Goal: Information Seeking & Learning: Learn about a topic

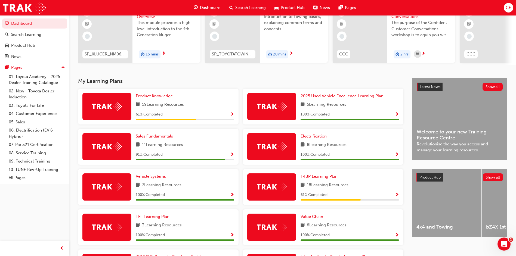
scroll to position [82, 0]
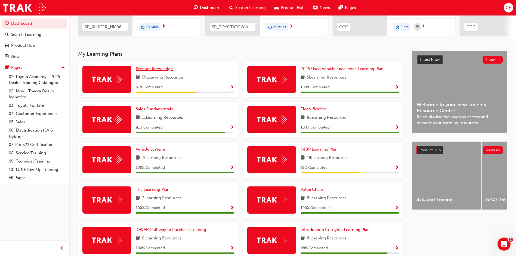
click at [155, 72] on link "Product Knowledge" at bounding box center [155, 69] width 39 height 6
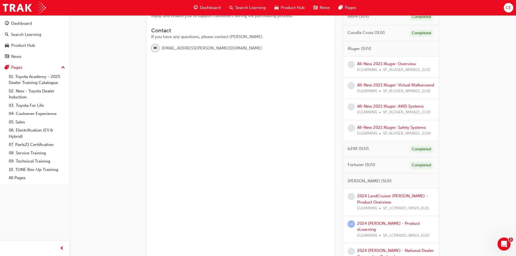
scroll to position [133, 0]
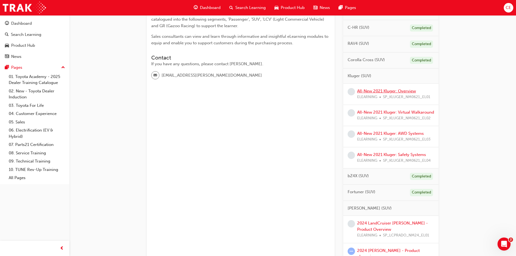
click at [389, 91] on link "All-New 2021 Kluger: Overview" at bounding box center [386, 91] width 59 height 5
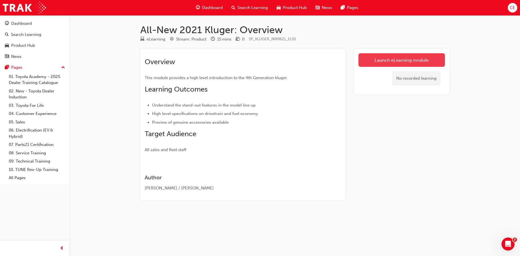
click at [403, 58] on link "Launch eLearning module" at bounding box center [401, 60] width 86 height 14
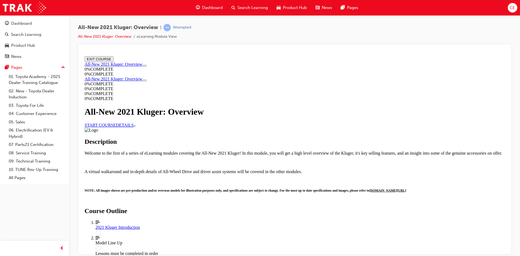
click at [116, 127] on link "START COURSE" at bounding box center [100, 125] width 31 height 5
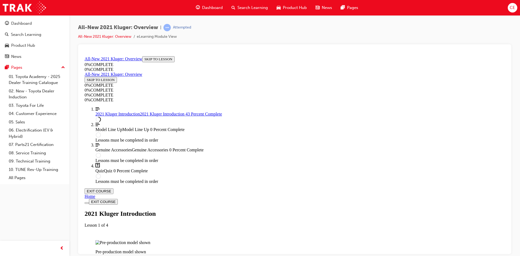
scroll to position [508, 0]
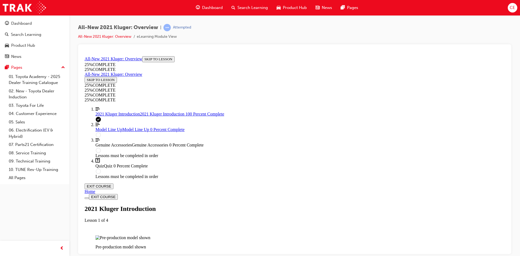
scroll to position [923, 0]
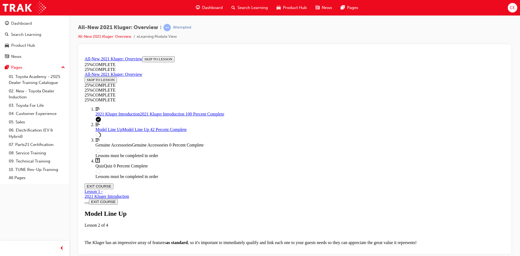
scroll to position [780, 0]
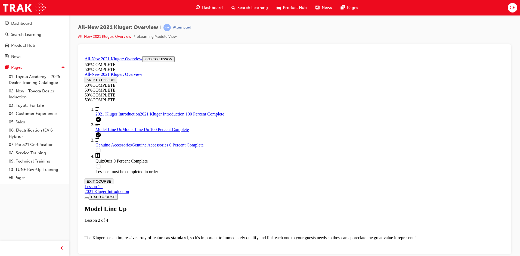
scroll to position [1637, 0]
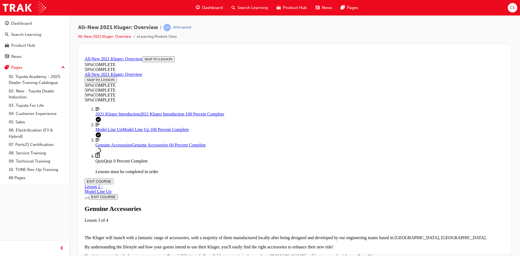
scroll to position [236, 0]
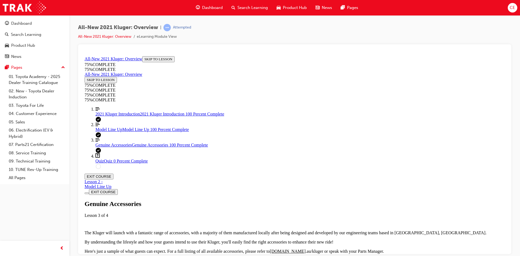
scroll to position [427, 0]
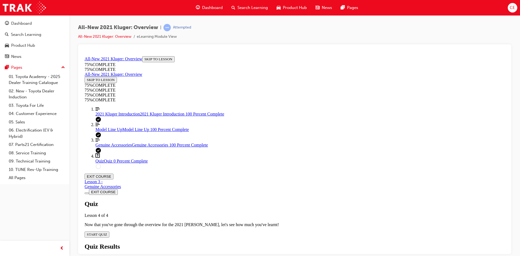
scroll to position [19, 0]
click at [107, 232] on span "START QUIZ" at bounding box center [97, 234] width 20 height 4
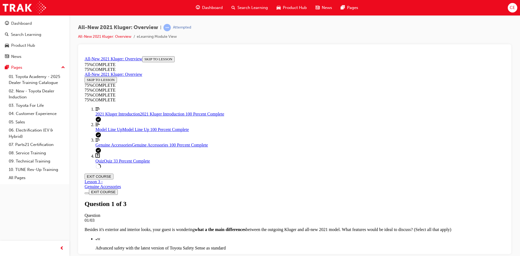
scroll to position [83, 0]
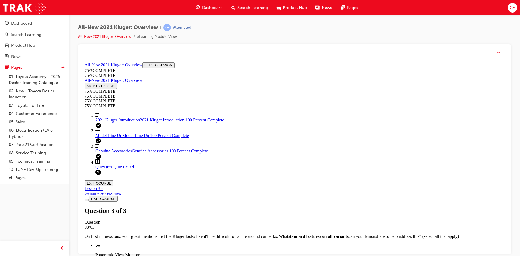
scroll to position [80, 0]
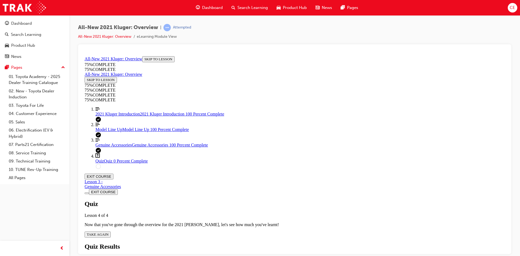
click at [108, 232] on span "TAKE AGAIN" at bounding box center [98, 234] width 22 height 4
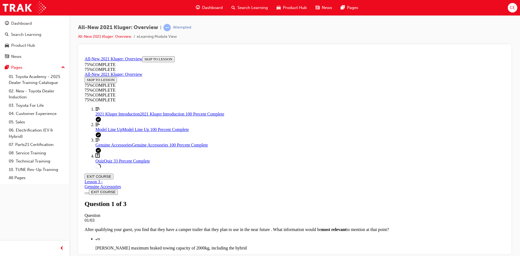
scroll to position [0, 0]
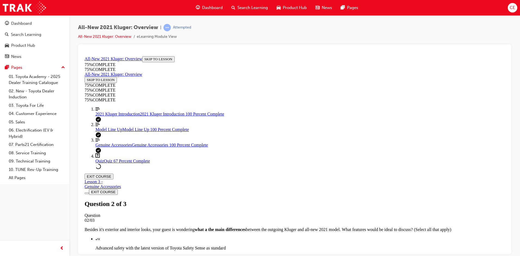
scroll to position [72, 0]
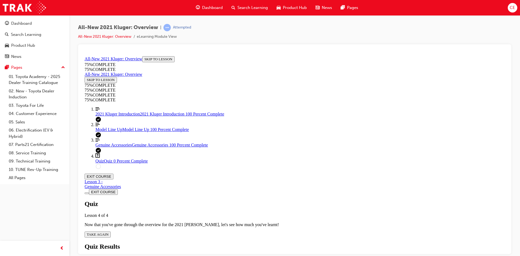
scroll to position [20, 0]
click at [111, 231] on button "TAKE AGAIN" at bounding box center [98, 234] width 26 height 6
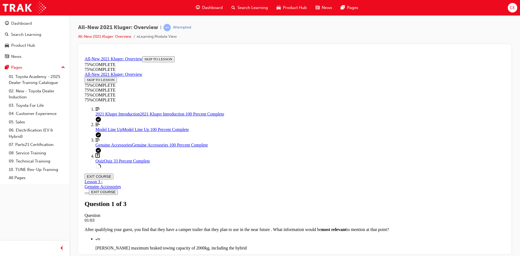
scroll to position [99, 0]
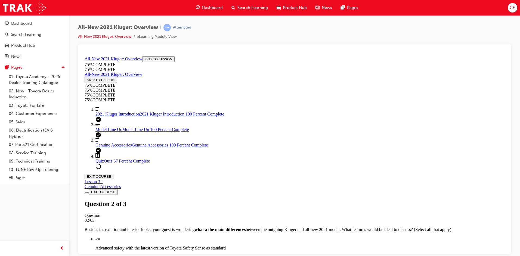
scroll to position [72, 0]
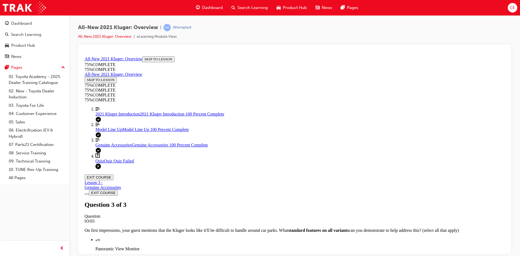
click at [120, 132] on div "Model Line Up Model Line Up 100 Percent Complete" at bounding box center [299, 129] width 409 height 5
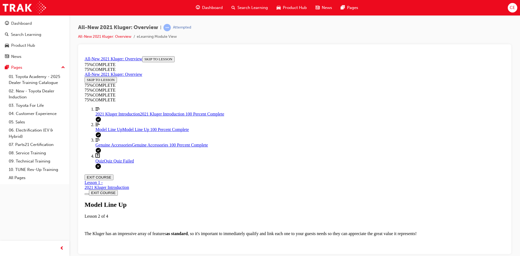
click at [133, 163] on div "Quiz Quiz Quiz Failed" at bounding box center [299, 160] width 409 height 5
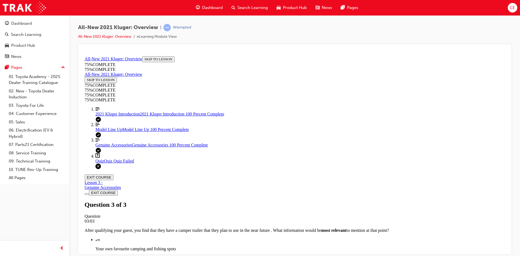
scroll to position [80, 0]
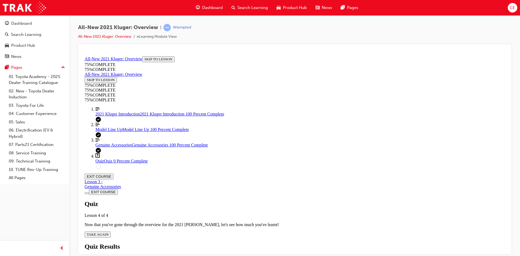
scroll to position [20, 0]
click at [108, 232] on span "TAKE AGAIN" at bounding box center [98, 234] width 22 height 4
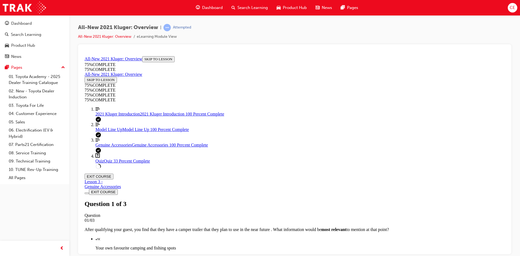
scroll to position [72, 0]
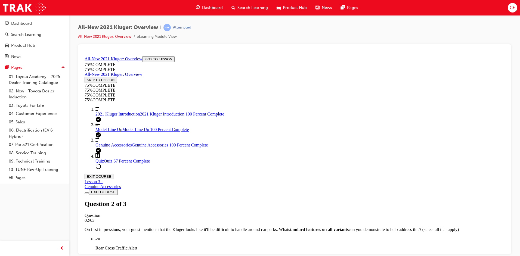
scroll to position [99, 0]
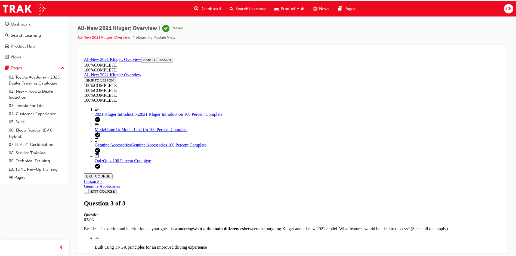
scroll to position [0, 0]
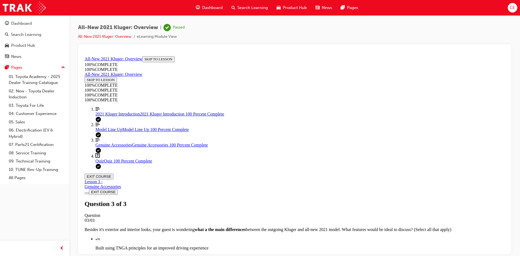
click at [211, 10] on span "Dashboard" at bounding box center [212, 8] width 21 height 6
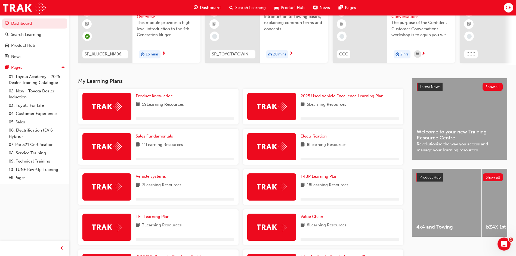
scroll to position [109, 0]
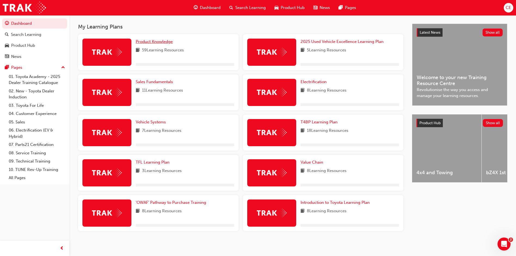
click at [163, 44] on span "Product Knowledge" at bounding box center [154, 41] width 37 height 5
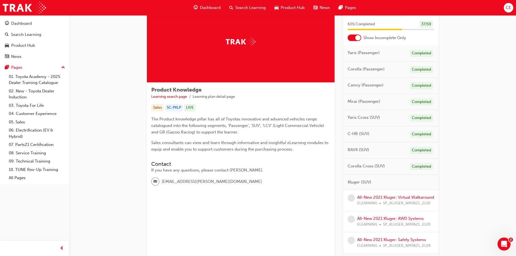
scroll to position [82, 0]
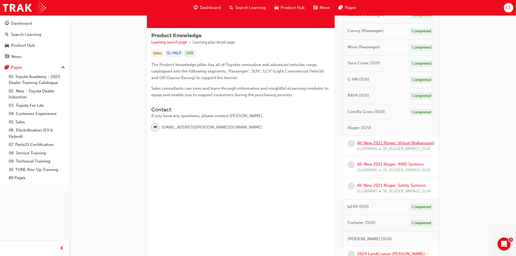
click at [359, 145] on link "All-New 2021 Kluger: Virtual Walkaround" at bounding box center [395, 143] width 77 height 5
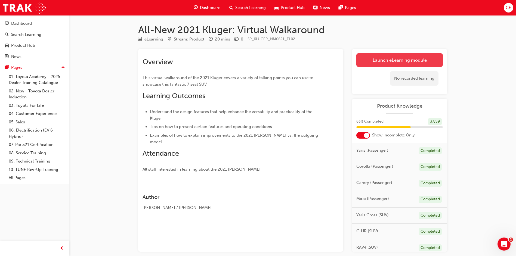
click at [400, 60] on link "Launch eLearning module" at bounding box center [399, 60] width 86 height 14
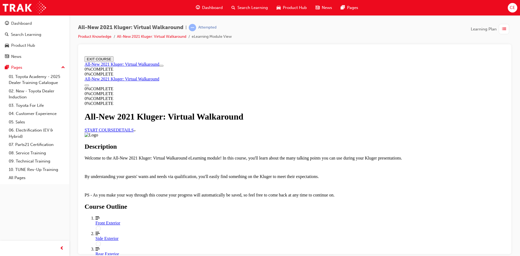
click at [116, 132] on link "START COURSE" at bounding box center [100, 129] width 31 height 5
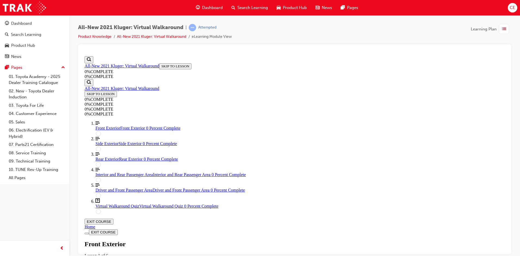
scroll to position [19, 0]
click at [64, 249] on div "button" at bounding box center [61, 248] width 11 height 11
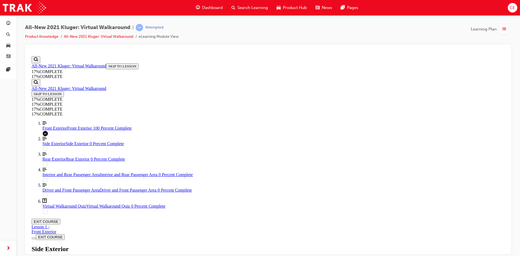
scroll to position [132, 0]
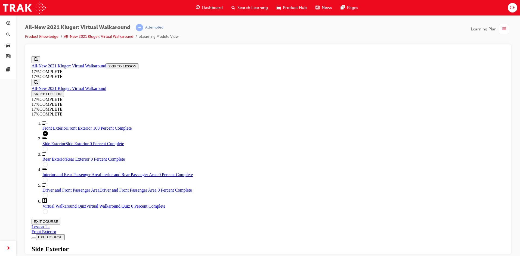
click at [409, 245] on div "Side Exterior Lesson 2 of 6" at bounding box center [268, 254] width 473 height 18
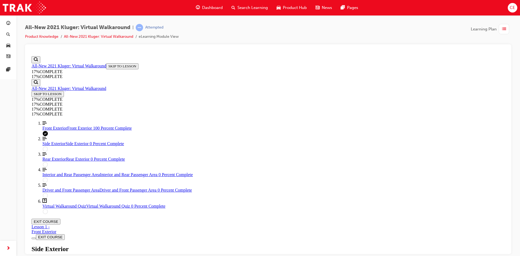
scroll to position [59, 0]
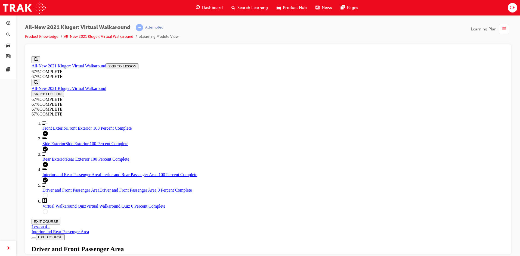
click at [374, 245] on div "Driver and Front Passenger Area Lesson 5 of 6" at bounding box center [268, 254] width 473 height 18
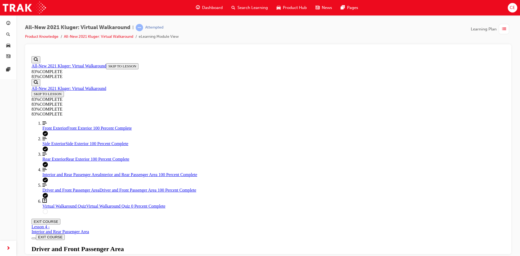
scroll to position [270, 0]
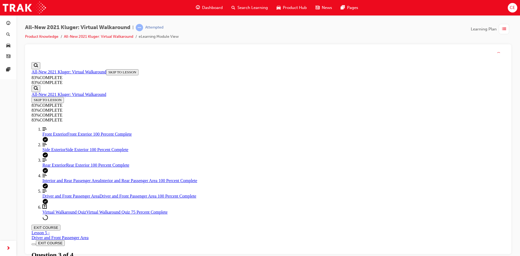
scroll to position [20, 0]
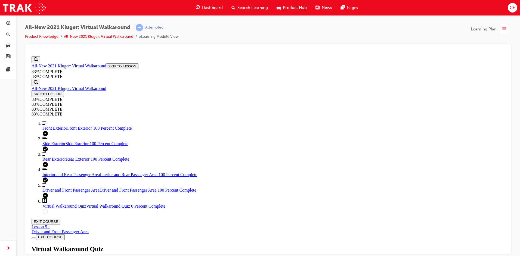
scroll to position [0, 0]
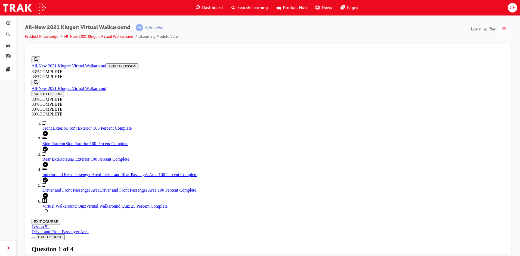
scroll to position [47, 0]
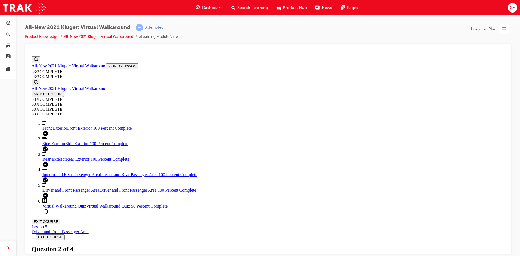
scroll to position [20, 0]
click at [60, 219] on button "EXIT COURSE" at bounding box center [46, 222] width 29 height 6
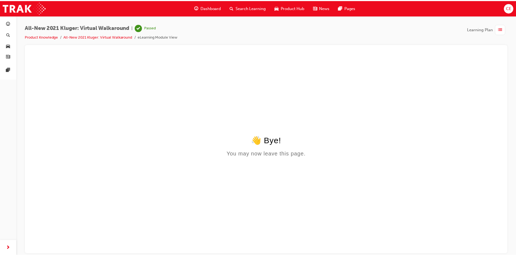
scroll to position [0, 0]
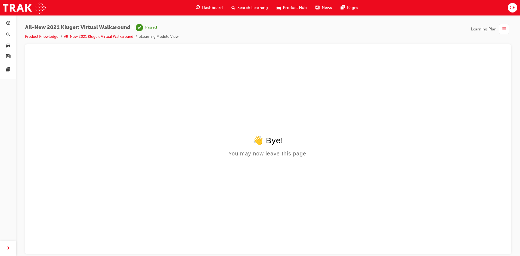
click at [214, 9] on span "Dashboard" at bounding box center [212, 8] width 21 height 6
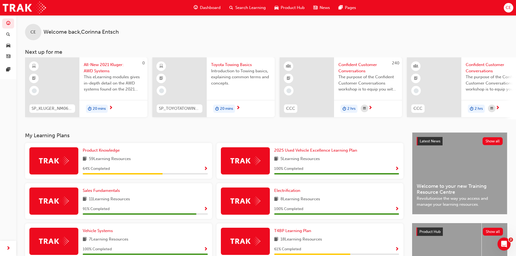
click at [207, 170] on span "Show Progress" at bounding box center [206, 169] width 4 height 5
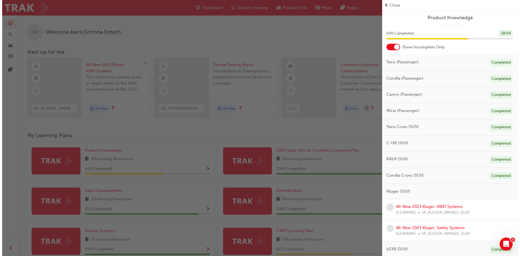
scroll to position [163, 0]
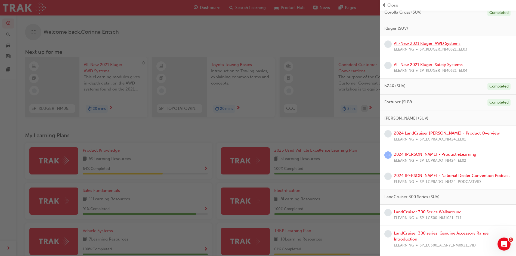
click at [433, 43] on link "All-New 2021 Kluger: AWD Systems" at bounding box center [427, 43] width 67 height 5
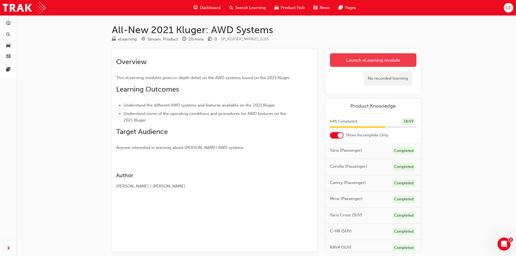
click at [375, 63] on link "Launch eLearning module" at bounding box center [373, 60] width 86 height 14
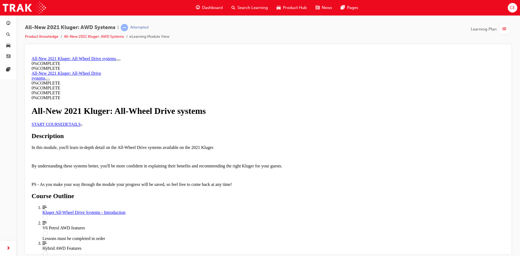
click at [63, 126] on link "START COURSE" at bounding box center [47, 124] width 31 height 5
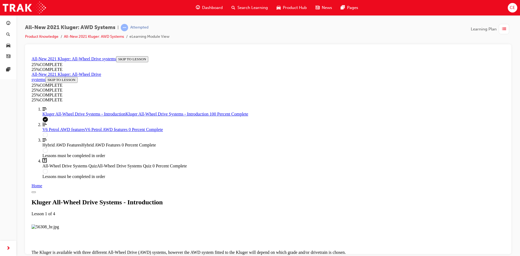
scroll to position [564, 0]
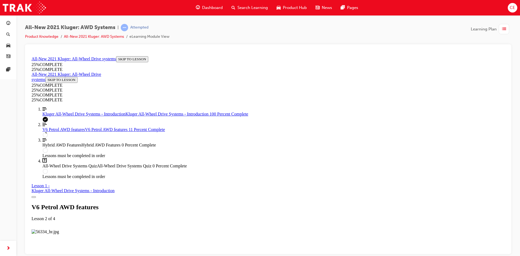
drag, startPoint x: 306, startPoint y: 161, endPoint x: 309, endPoint y: 170, distance: 10.2
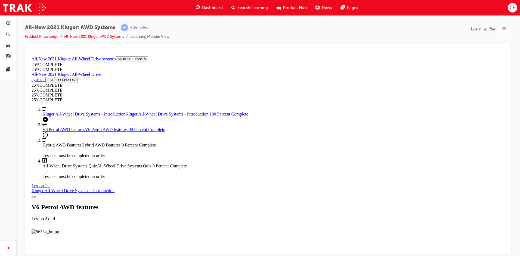
scroll to position [2425, 0]
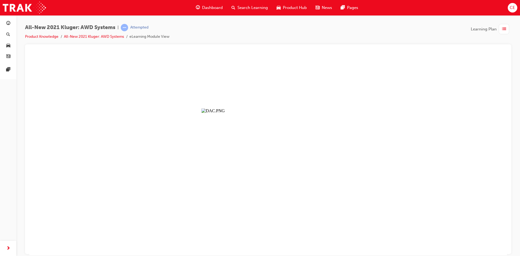
click at [231, 137] on button "Unzoom image" at bounding box center [267, 154] width 477 height 201
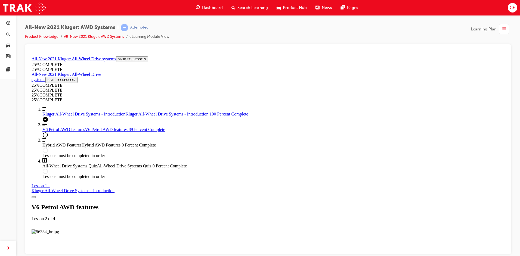
scroll to position [1468, 0]
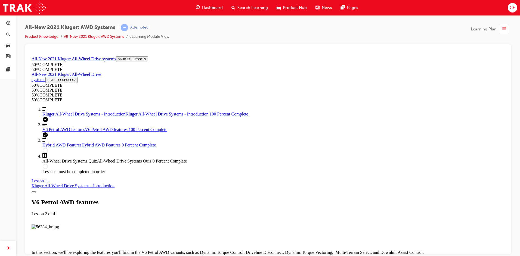
scroll to position [2676, 0]
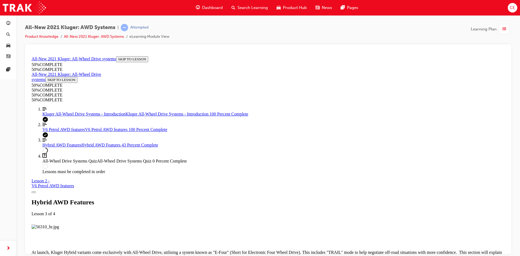
scroll to position [698, 0]
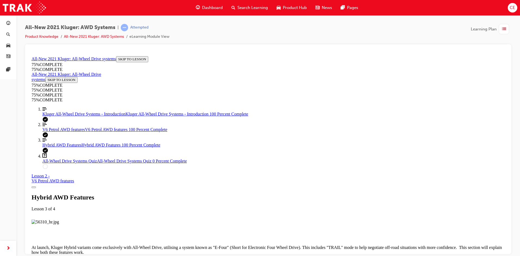
scroll to position [1438, 0]
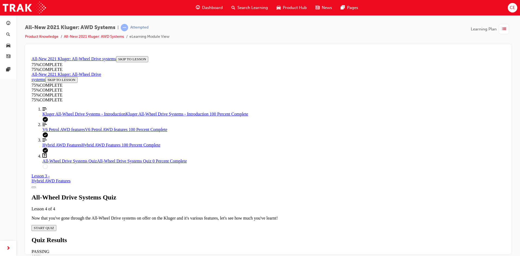
scroll to position [19, 0]
click at [54, 226] on span "START QUIZ" at bounding box center [44, 228] width 20 height 4
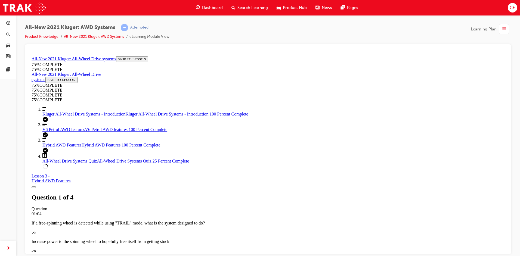
scroll to position [129, 0]
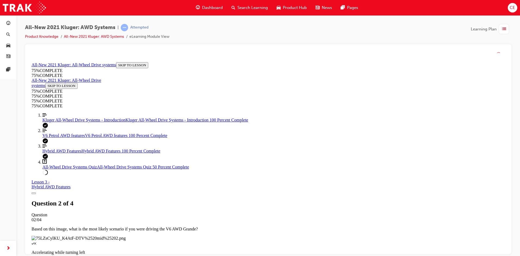
scroll to position [77, 0]
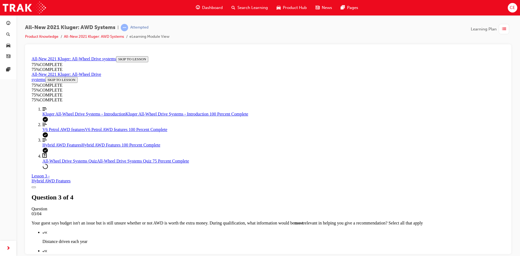
scroll to position [47, 0]
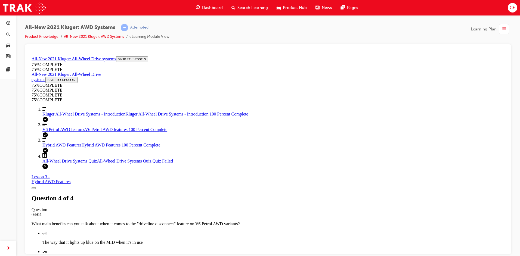
scroll to position [80, 0]
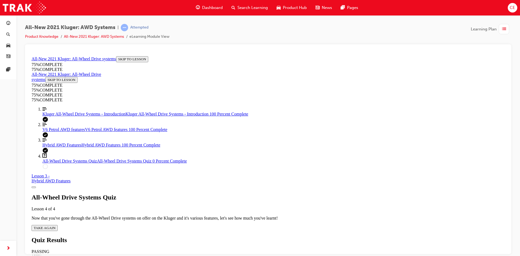
scroll to position [20, 0]
click at [230, 194] on div "All-Wheel Drive Systems Quiz Lesson 4 of 4 Now that you've gone through the All…" at bounding box center [268, 212] width 473 height 37
click at [55, 226] on span "TAKE AGAIN" at bounding box center [45, 228] width 22 height 4
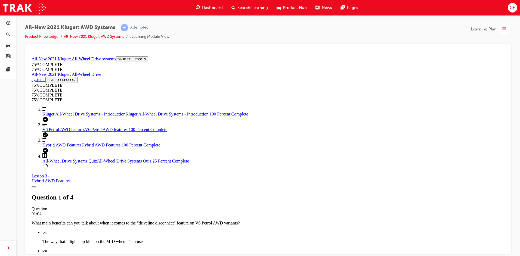
scroll to position [47, 0]
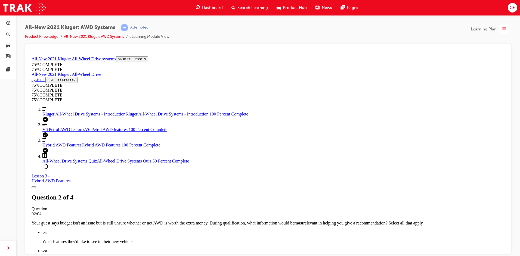
scroll to position [129, 0]
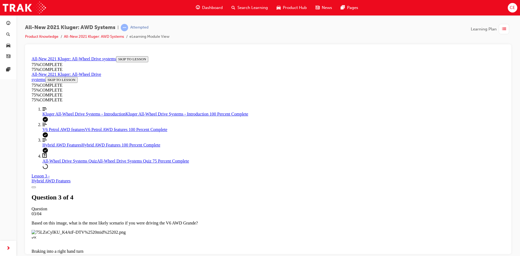
scroll to position [79, 0]
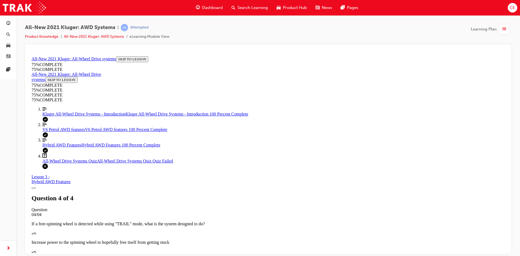
scroll to position [80, 0]
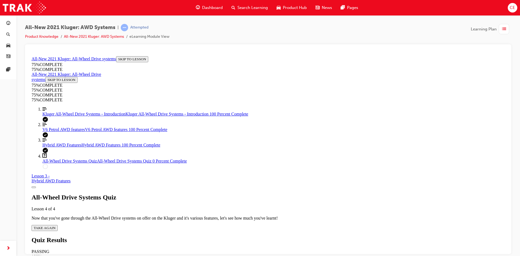
scroll to position [20, 0]
click at [55, 226] on icon "Quiz" at bounding box center [55, 228] width 0 height 4
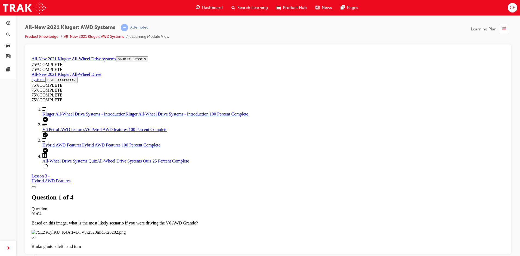
scroll to position [79, 0]
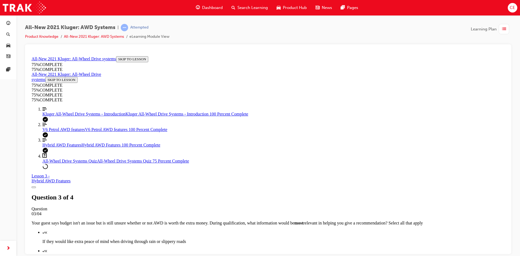
scroll to position [20, 0]
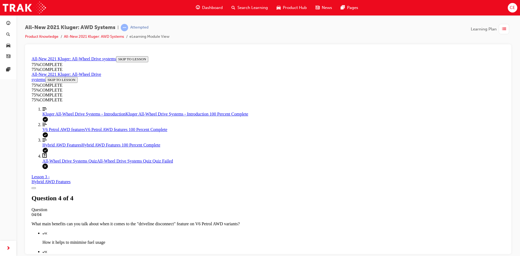
scroll to position [80, 0]
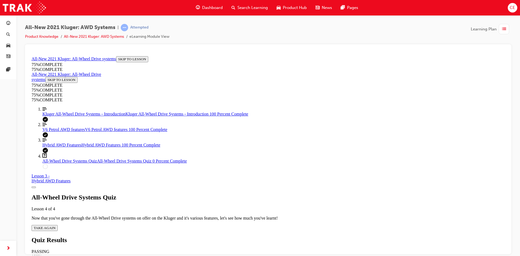
click at [55, 226] on span "TAKE AGAIN" at bounding box center [45, 228] width 22 height 4
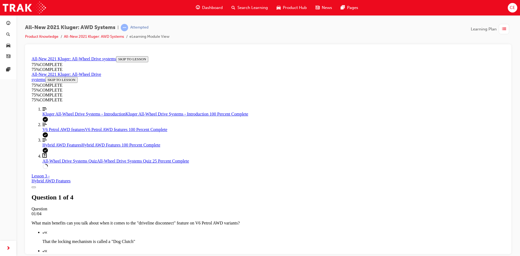
scroll to position [142, 0]
drag, startPoint x: 225, startPoint y: 189, endPoint x: 229, endPoint y: 165, distance: 24.3
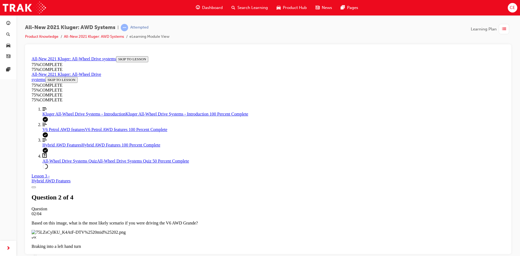
scroll to position [20, 0]
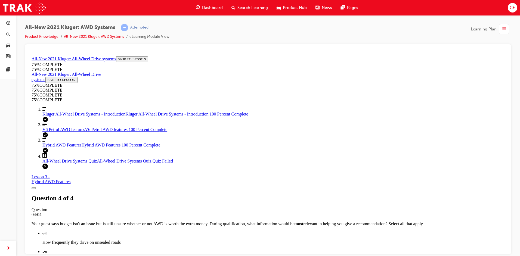
scroll to position [80, 0]
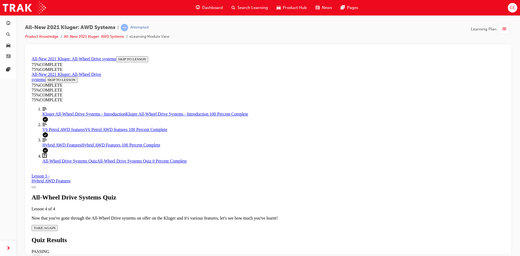
click at [228, 197] on div "All-Wheel Drive Systems Quiz Lesson 4 of 4 Now that you've gone through the All…" at bounding box center [268, 212] width 473 height 37
click at [55, 226] on span "TAKE AGAIN" at bounding box center [45, 228] width 22 height 4
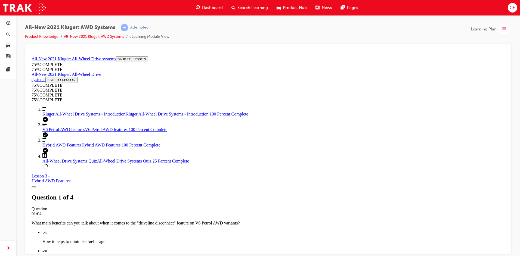
scroll to position [79, 0]
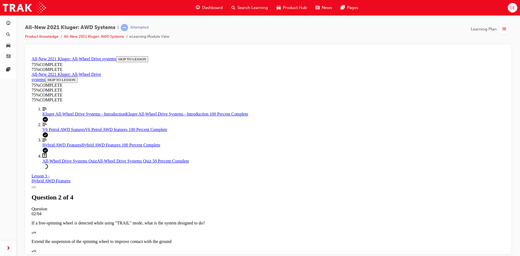
scroll to position [47, 0]
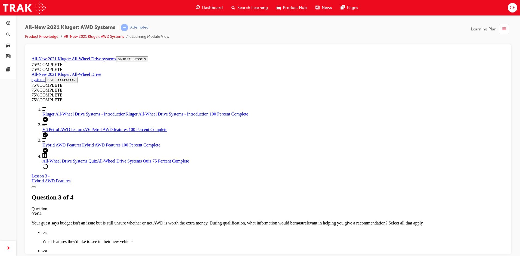
scroll to position [142, 0]
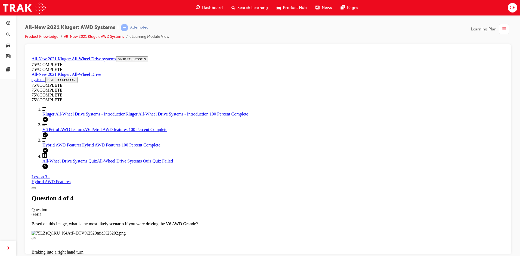
scroll to position [20, 0]
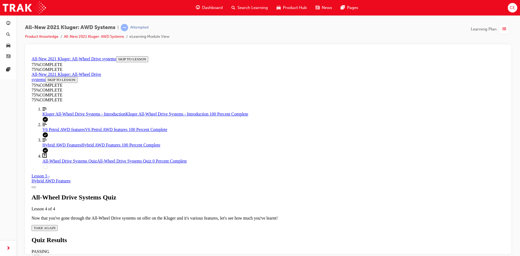
click at [55, 226] on span "TAKE AGAIN" at bounding box center [45, 228] width 22 height 4
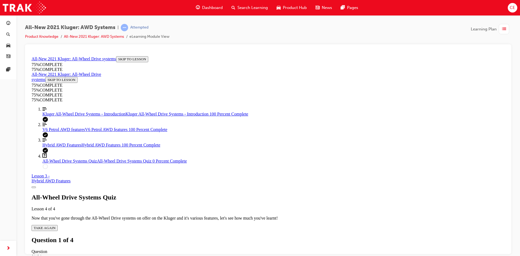
scroll to position [63, 0]
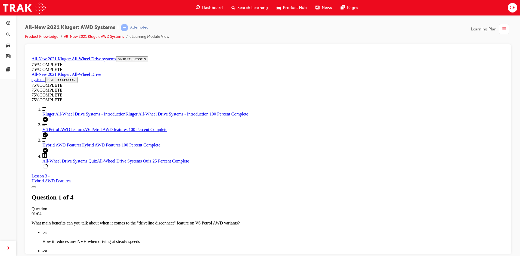
scroll to position [129, 0]
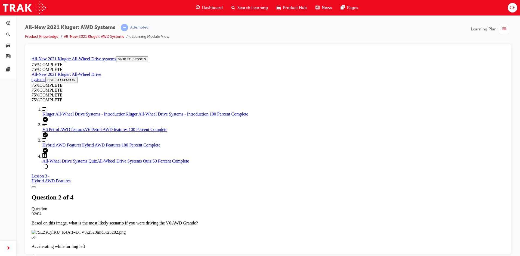
scroll to position [20, 0]
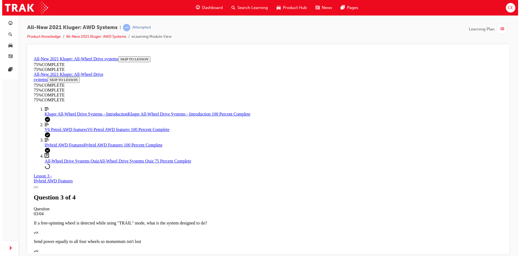
scroll to position [20, 0]
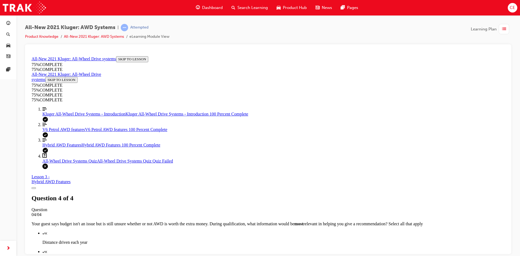
scroll to position [80, 0]
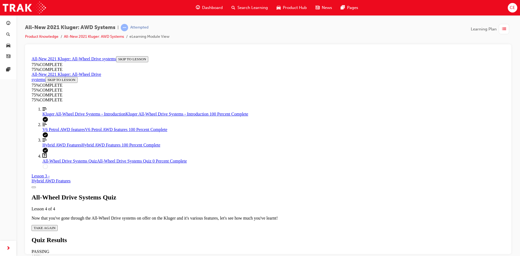
scroll to position [20, 0]
click at [55, 226] on span "TAKE AGAIN" at bounding box center [45, 228] width 22 height 4
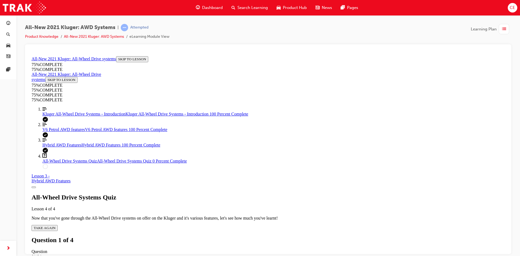
drag, startPoint x: 220, startPoint y: 188, endPoint x: 220, endPoint y: 174, distance: 14.4
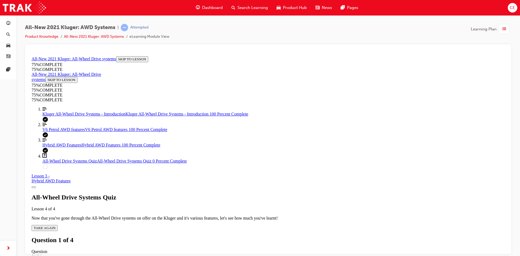
scroll to position [20, 0]
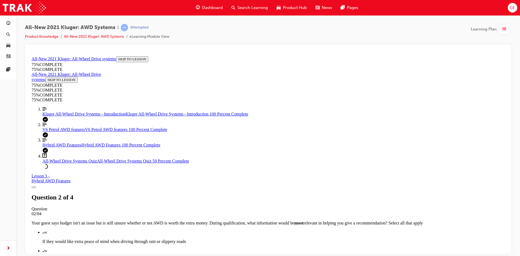
scroll to position [101, 0]
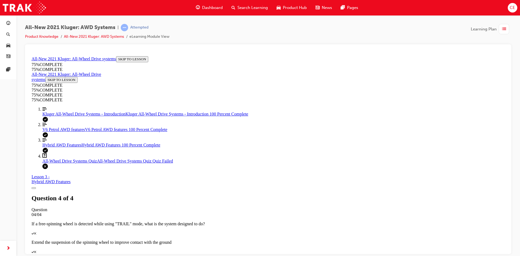
scroll to position [80, 0]
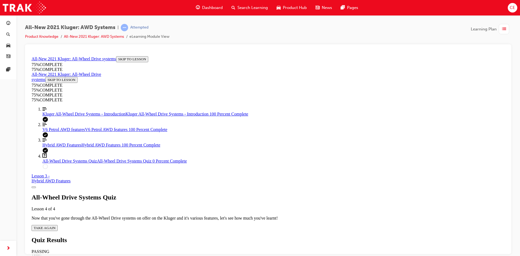
click at [70, 116] on span "Kluger All-Wheel Drive Systems - Introduction" at bounding box center [83, 113] width 83 height 5
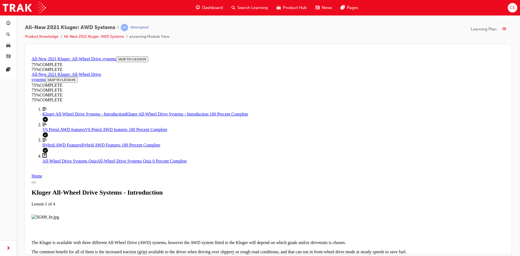
scroll to position [155, 0]
click at [74, 163] on span "All-Wheel Drive Systems Quiz" at bounding box center [69, 160] width 54 height 5
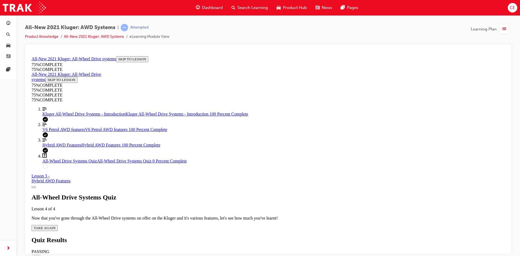
scroll to position [19, 0]
click at [55, 226] on span "TAKE AGAIN" at bounding box center [45, 228] width 22 height 4
drag, startPoint x: 418, startPoint y: 71, endPoint x: 386, endPoint y: 109, distance: 49.5
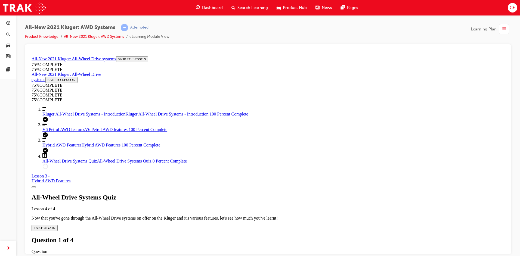
drag, startPoint x: 136, startPoint y: 75, endPoint x: 149, endPoint y: 218, distance: 143.6
copy div "Question 1 of 4 Question 01/04 If a free-spinning wheel is detected while using…"
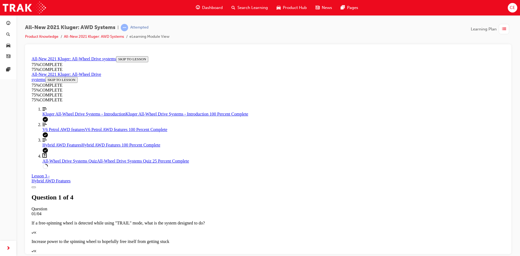
scroll to position [20, 0]
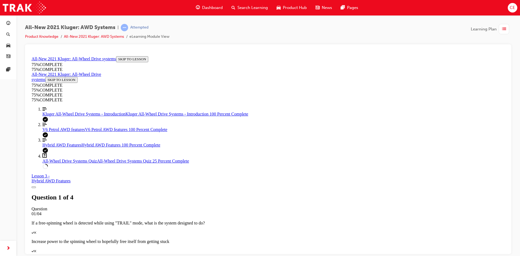
drag, startPoint x: 211, startPoint y: 117, endPoint x: 312, endPoint y: 219, distance: 143.0
copy div "What main benefits can you talk about when it comes to the "driveline disconnec…"
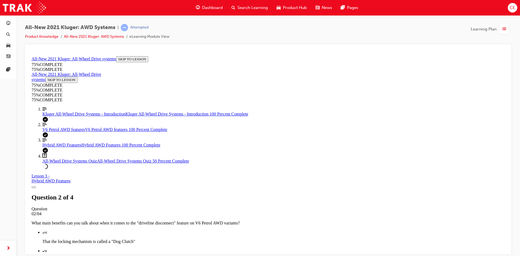
drag, startPoint x: 211, startPoint y: 79, endPoint x: 342, endPoint y: 193, distance: 173.6
copy div "Your guest says budget isn't an issue but is still unsure whether or not AWD is…"
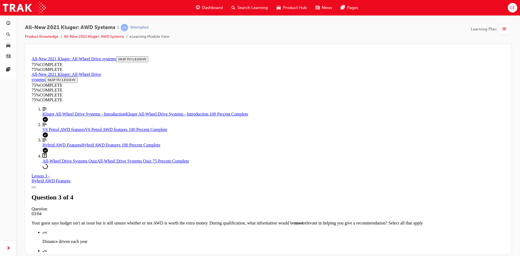
scroll to position [101, 0]
drag, startPoint x: 212, startPoint y: 152, endPoint x: 303, endPoint y: 192, distance: 100.0
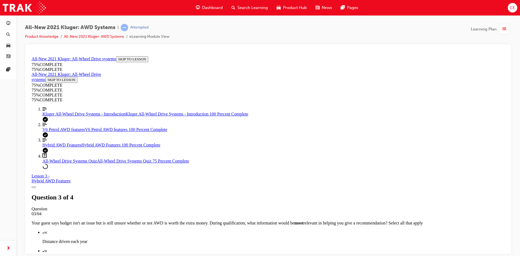
copy div "Based on this image, what is the most likely scenario if you were driving the V…"
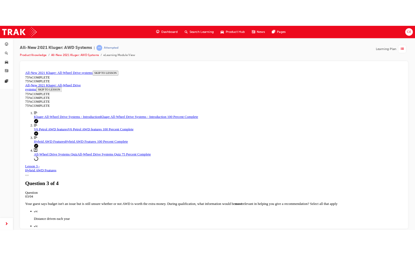
scroll to position [61, 0]
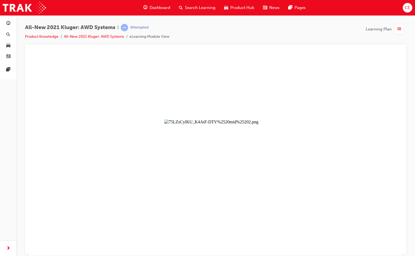
click at [234, 110] on button "Unzoom image" at bounding box center [215, 154] width 372 height 201
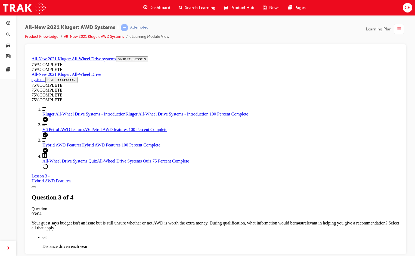
scroll to position [142, 0]
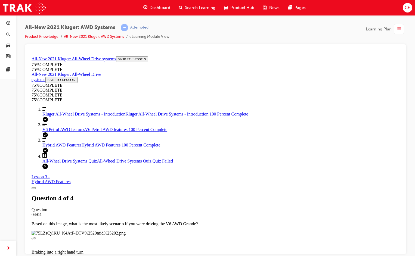
scroll to position [80, 0]
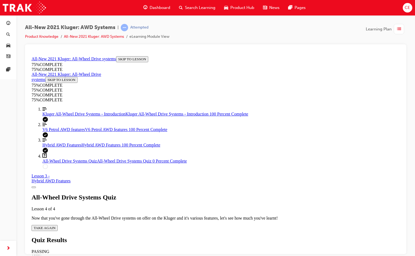
scroll to position [20, 0]
click at [60, 116] on span "Kluger All-Wheel Drive Systems - Introduction" at bounding box center [83, 113] width 83 height 5
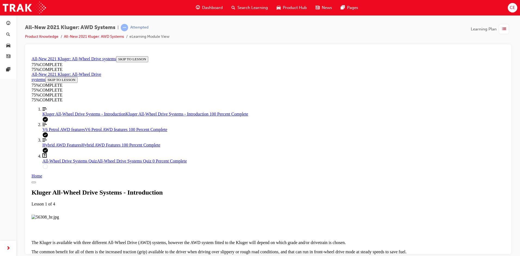
scroll to position [564, 0]
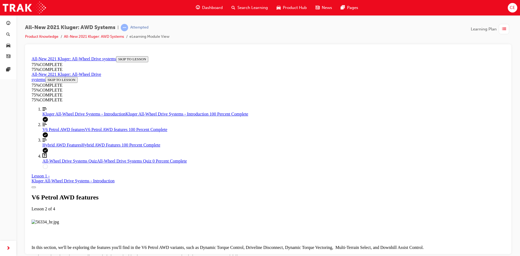
scroll to position [2679, 0]
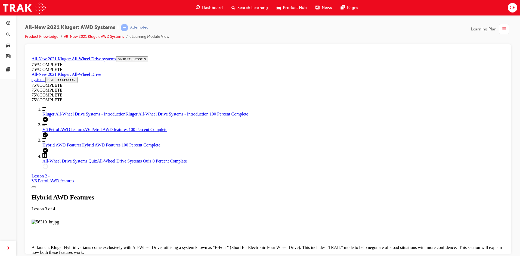
scroll to position [726, 0]
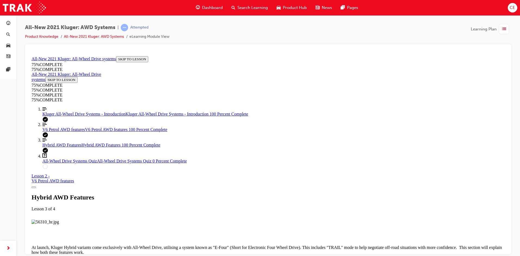
scroll to position [1408, 0]
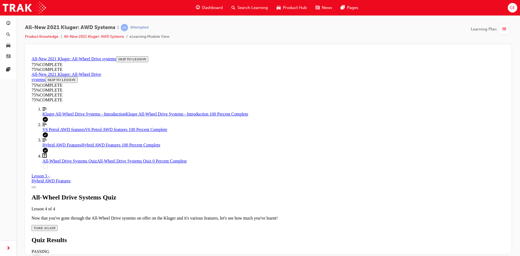
scroll to position [20, 0]
click at [55, 226] on span "TAKE AGAIN" at bounding box center [45, 228] width 22 height 4
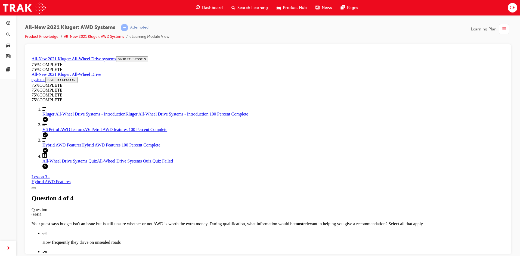
scroll to position [80, 0]
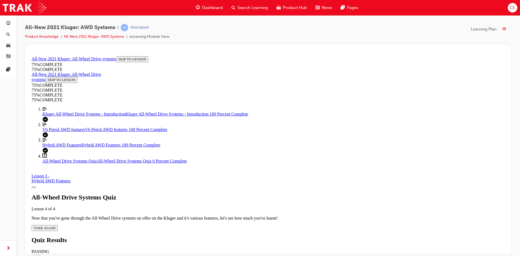
scroll to position [20, 0]
click at [55, 226] on span "TAKE AGAIN" at bounding box center [45, 228] width 22 height 4
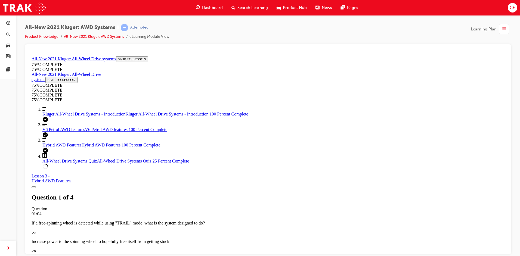
scroll to position [101, 0]
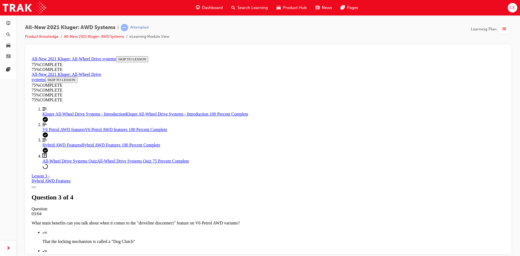
scroll to position [47, 0]
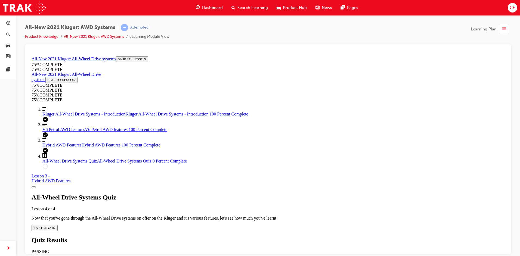
scroll to position [20, 0]
click at [55, 226] on span "TAKE AGAIN" at bounding box center [45, 228] width 22 height 4
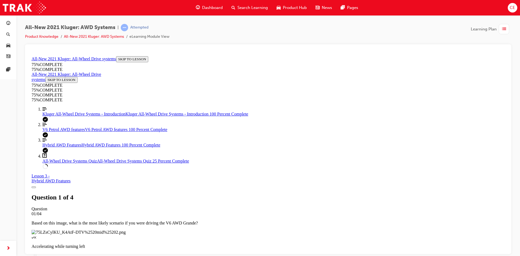
scroll to position [20, 0]
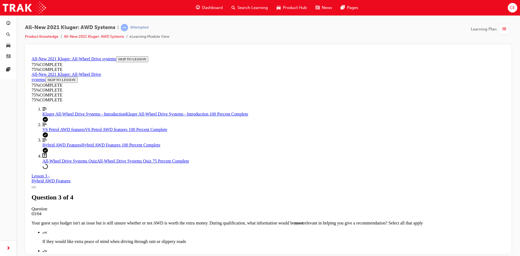
scroll to position [20, 0]
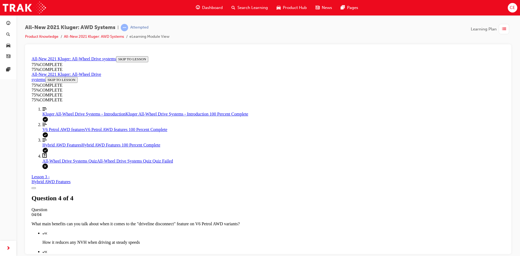
scroll to position [80, 0]
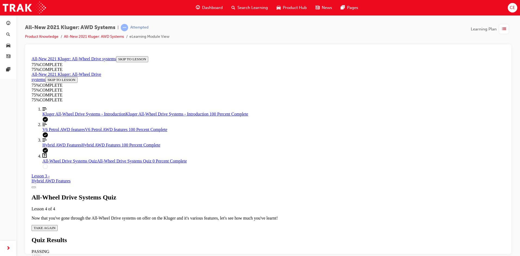
scroll to position [20, 0]
click at [55, 226] on span "TAKE AGAIN" at bounding box center [45, 228] width 22 height 4
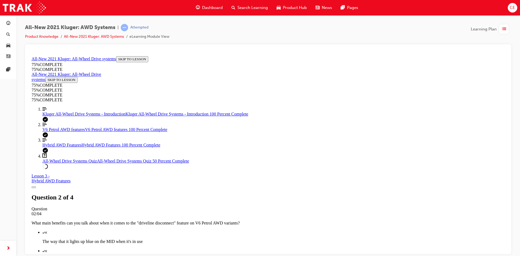
scroll to position [74, 0]
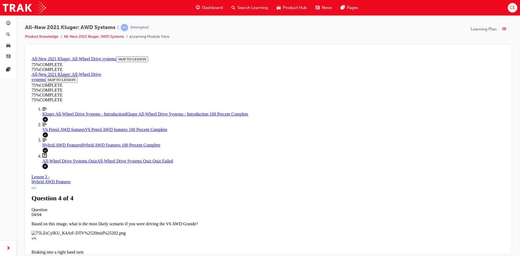
scroll to position [80, 0]
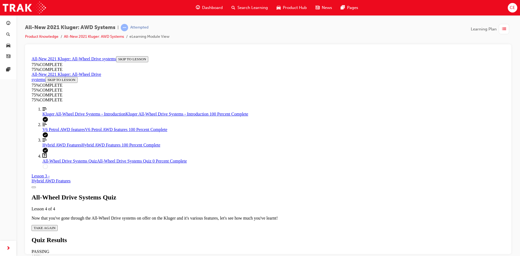
scroll to position [20, 0]
click at [55, 226] on span "TAKE AGAIN" at bounding box center [45, 228] width 22 height 4
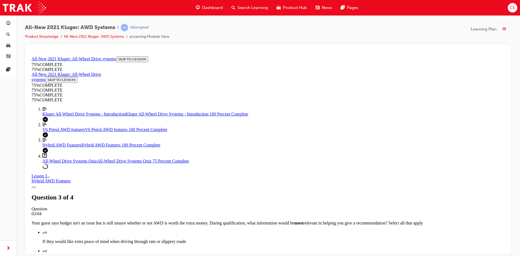
scroll to position [101, 0]
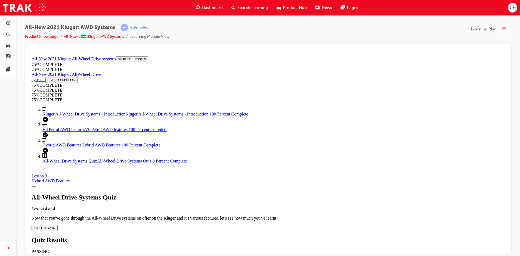
click at [55, 226] on span "TAKE AGAIN" at bounding box center [45, 228] width 22 height 4
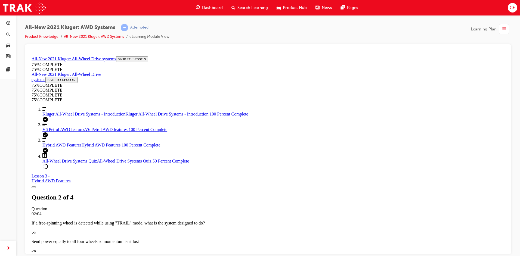
scroll to position [77, 0]
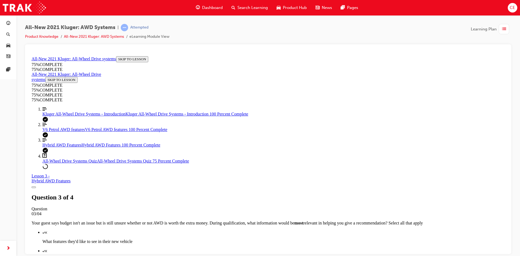
scroll to position [20, 0]
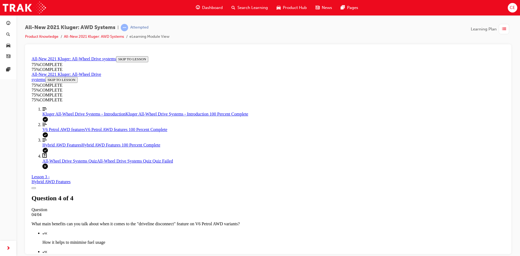
scroll to position [80, 0]
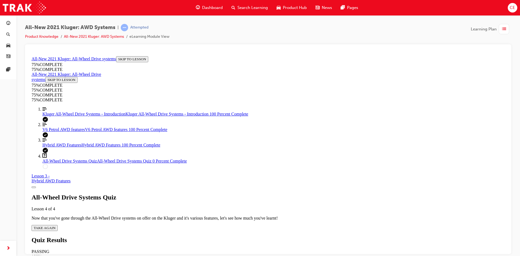
scroll to position [20, 0]
click at [55, 226] on span "TAKE AGAIN" at bounding box center [45, 228] width 22 height 4
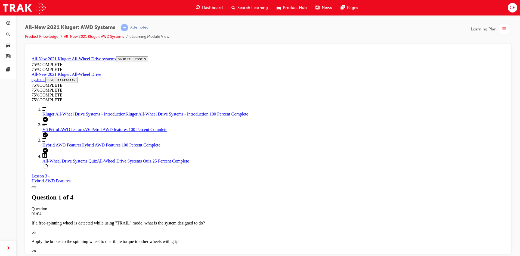
scroll to position [142, 0]
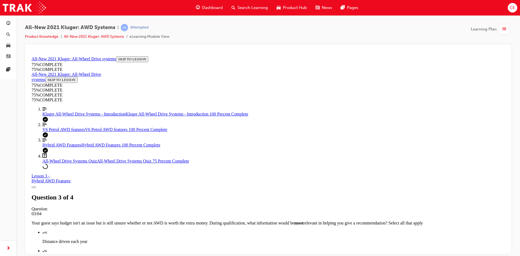
scroll to position [20, 0]
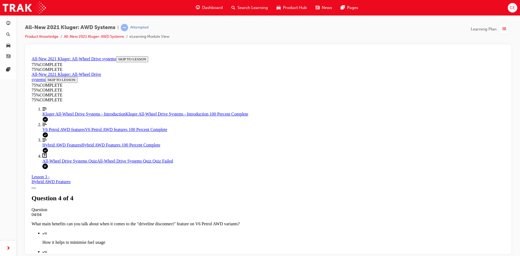
scroll to position [0, 0]
click at [36, 187] on button "Toggle Course Overview" at bounding box center [34, 188] width 4 height 2
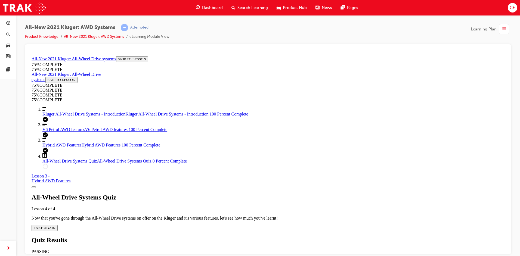
scroll to position [20, 0]
click at [55, 226] on span "TAKE AGAIN" at bounding box center [45, 228] width 22 height 4
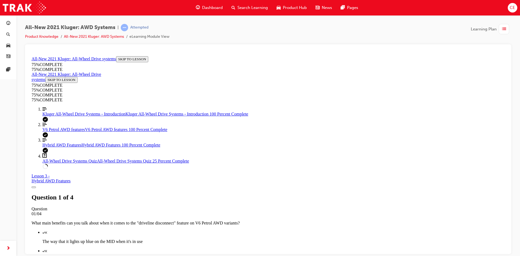
scroll to position [129, 0]
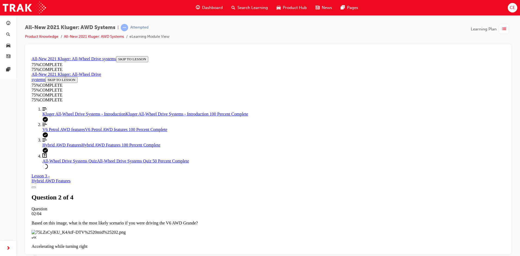
scroll to position [79, 0]
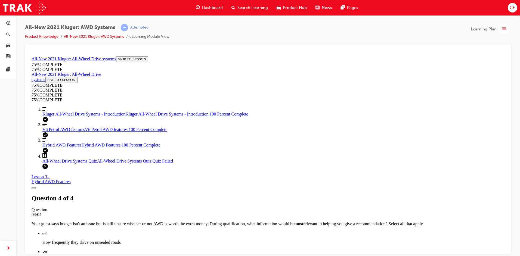
scroll to position [47, 0]
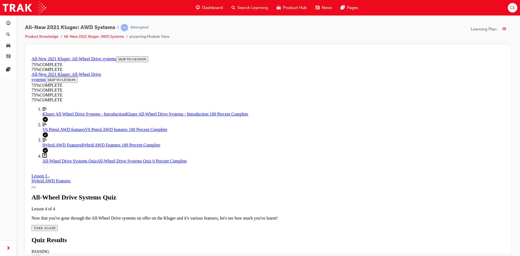
click at [55, 226] on span "TAKE AGAIN" at bounding box center [45, 228] width 22 height 4
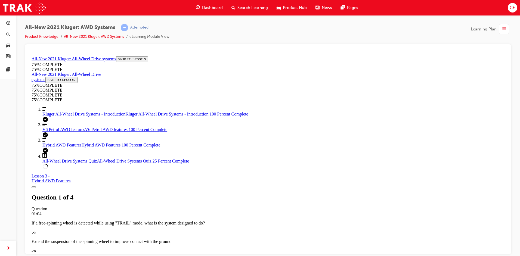
scroll to position [20, 0]
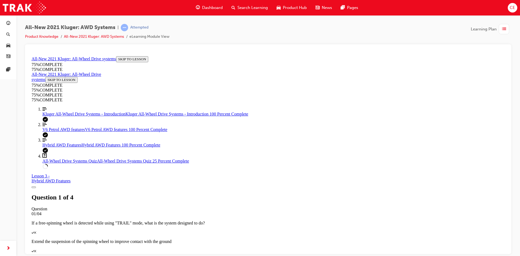
drag, startPoint x: 265, startPoint y: 226, endPoint x: 271, endPoint y: 204, distance: 22.0
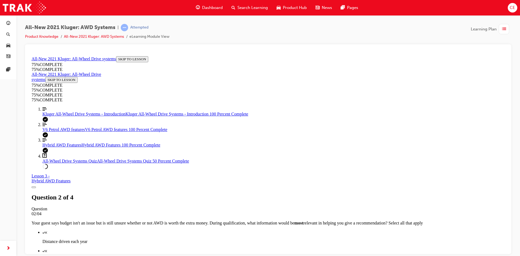
scroll to position [20, 0]
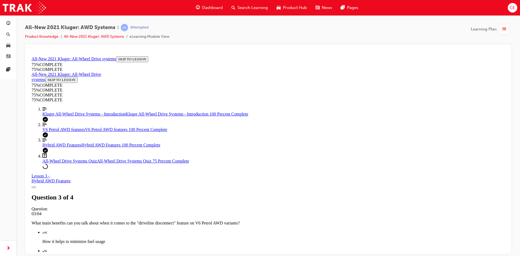
scroll to position [142, 0]
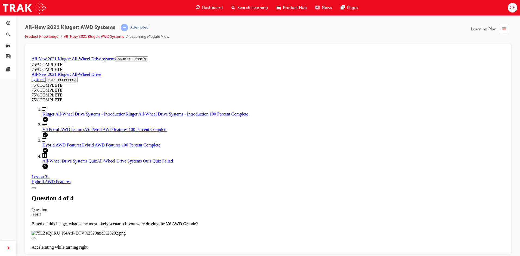
scroll to position [47, 0]
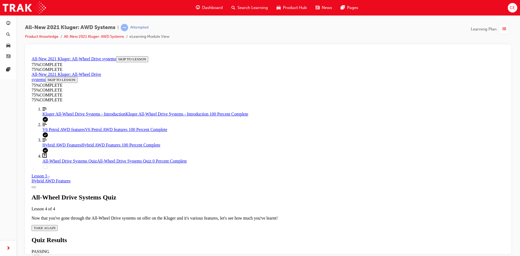
click at [189, 194] on div "All-Wheel Drive Systems Quiz Lesson 4 of 4 Now that you've gone through the All…" at bounding box center [268, 212] width 473 height 37
click at [55, 226] on span "TAKE AGAIN" at bounding box center [45, 228] width 22 height 4
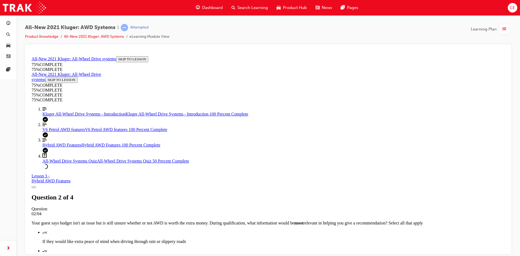
scroll to position [129, 0]
